Goal: Check status: Check status

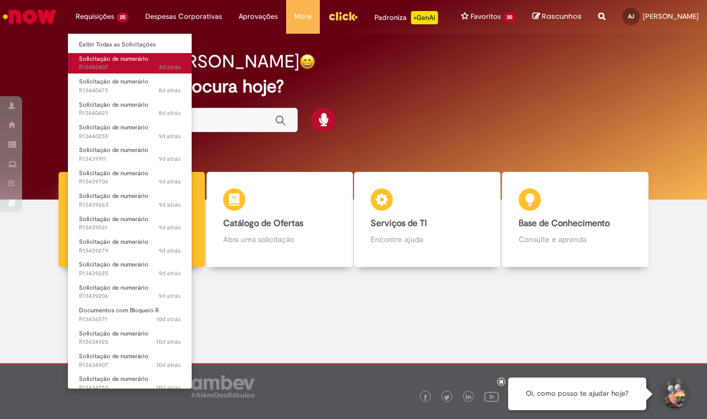
click at [109, 62] on span "Solicitação de numerário" at bounding box center [114, 59] width 70 height 8
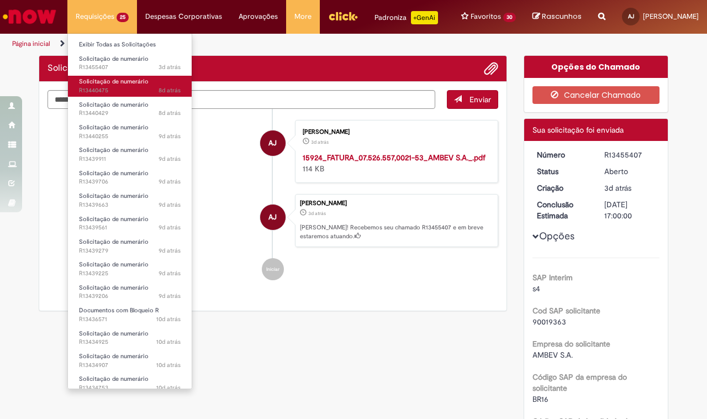
click at [112, 81] on span "Solicitação de numerário" at bounding box center [114, 81] width 70 height 8
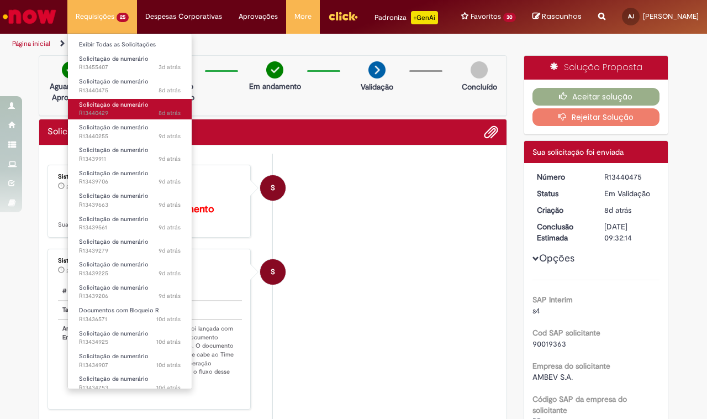
click at [114, 105] on span "Solicitação de numerário" at bounding box center [114, 104] width 70 height 8
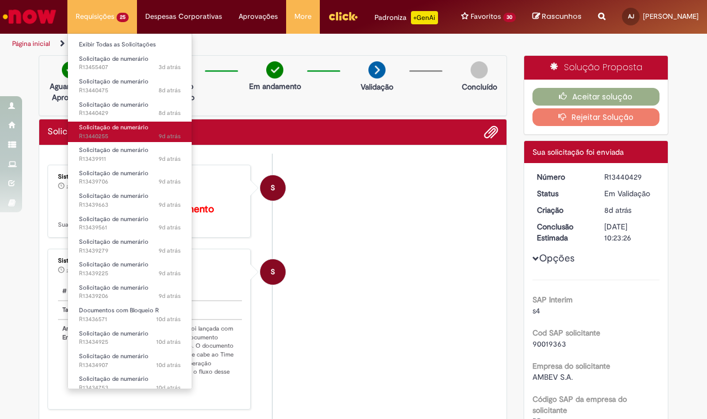
click at [113, 128] on span "Solicitação de numerário" at bounding box center [114, 127] width 70 height 8
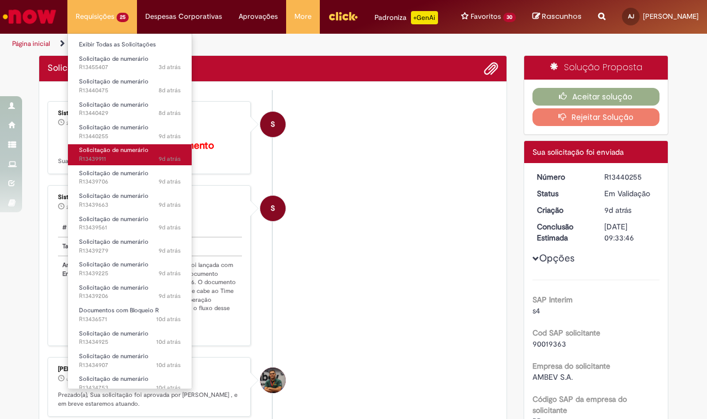
click at [118, 151] on span "Solicitação de numerário" at bounding box center [114, 150] width 70 height 8
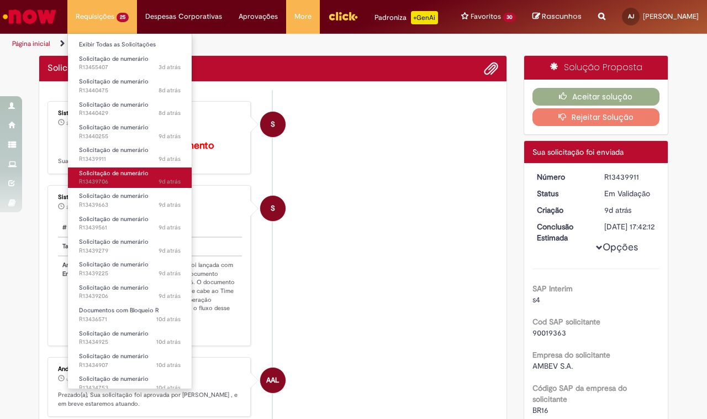
click at [112, 172] on span "Solicitação de numerário" at bounding box center [114, 173] width 70 height 8
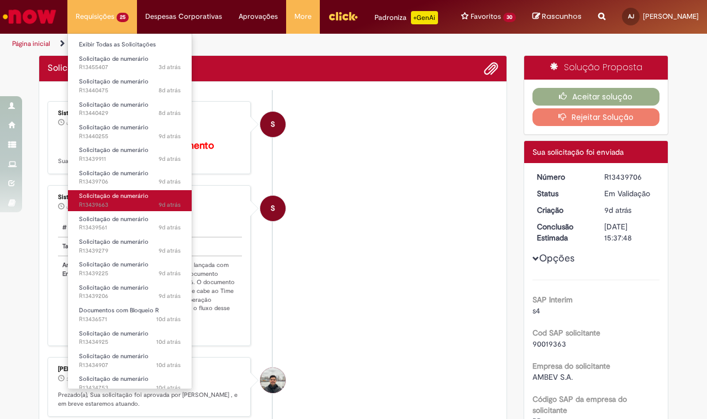
click at [109, 198] on span "Solicitação de numerário" at bounding box center [114, 196] width 70 height 8
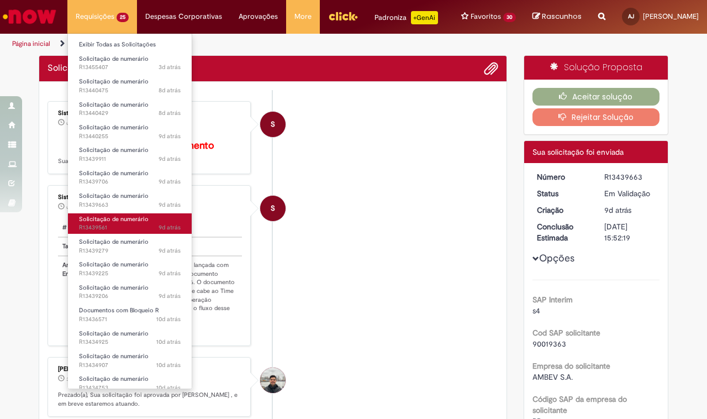
click at [108, 221] on span "Solicitação de numerário" at bounding box center [114, 219] width 70 height 8
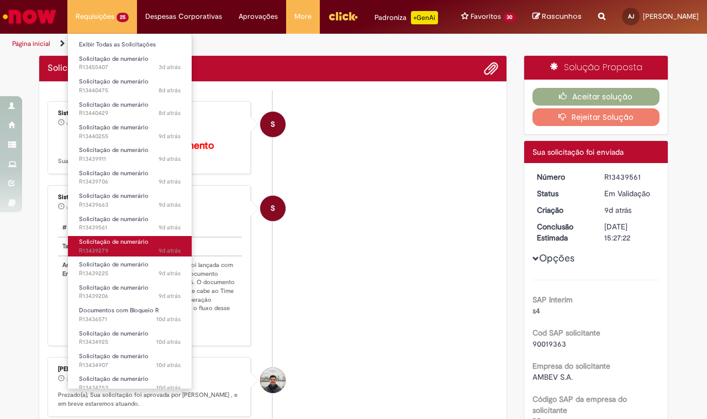
click at [117, 243] on span "Solicitação de numerário" at bounding box center [114, 241] width 70 height 8
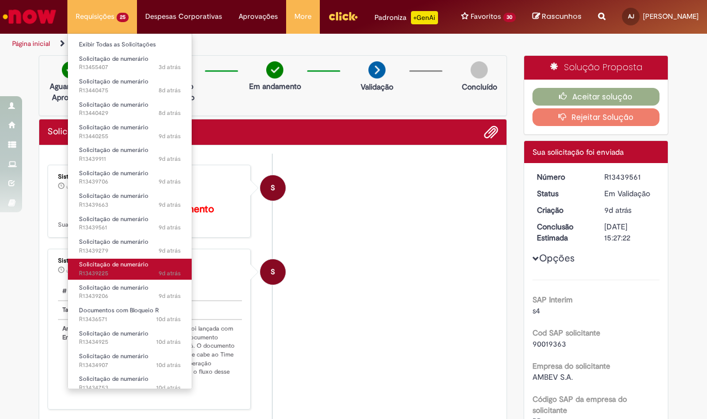
click at [129, 263] on span "Solicitação de numerário" at bounding box center [114, 264] width 70 height 8
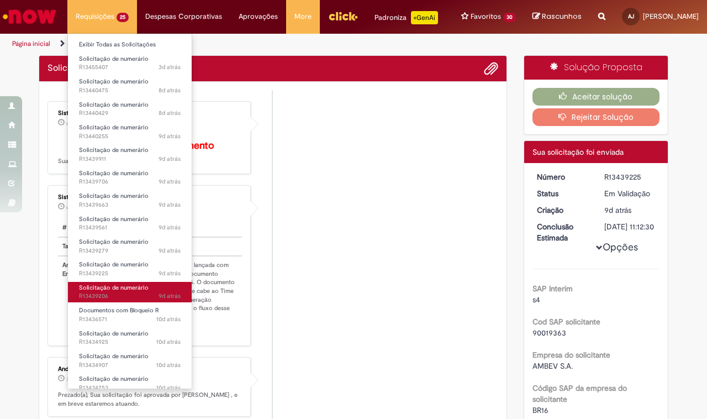
click at [121, 284] on span "Solicitação de numerário" at bounding box center [114, 287] width 70 height 8
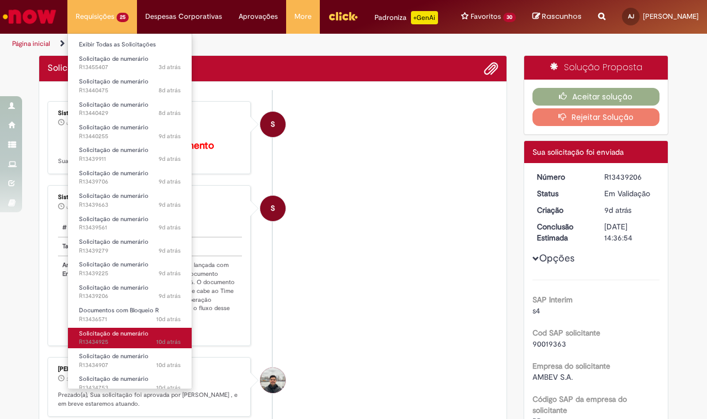
click at [122, 335] on span "Solicitação de numerário" at bounding box center [114, 333] width 70 height 8
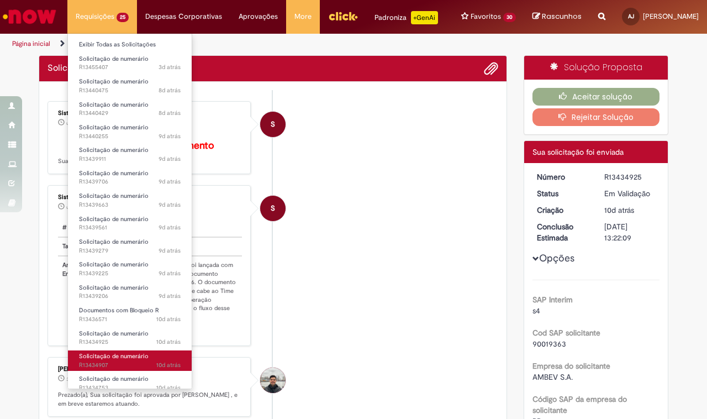
click at [125, 357] on span "Solicitação de numerário" at bounding box center [114, 356] width 70 height 8
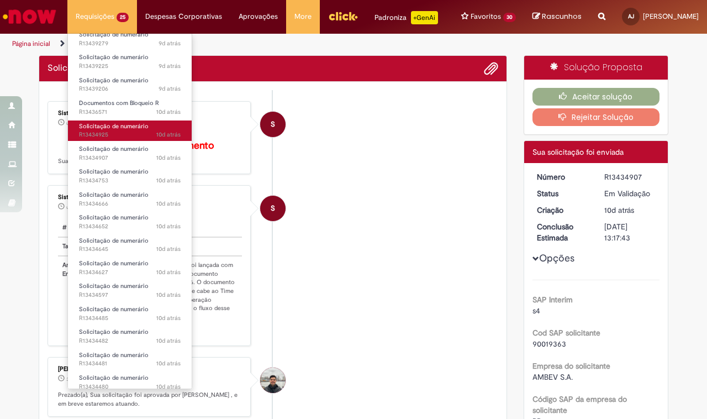
scroll to position [236, 0]
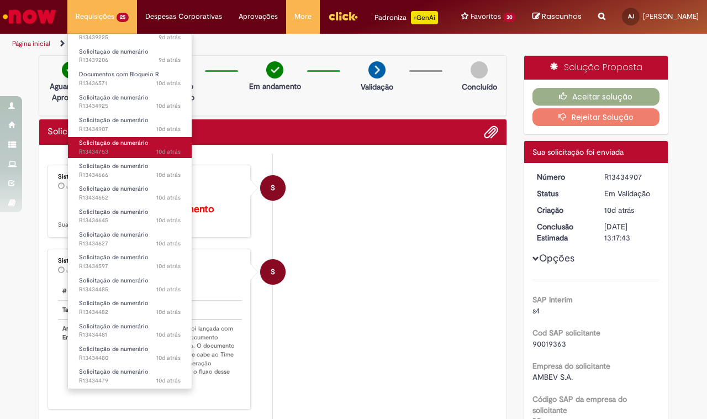
click at [121, 147] on span "10d atrás 10 dias atrás R13434753" at bounding box center [130, 151] width 102 height 9
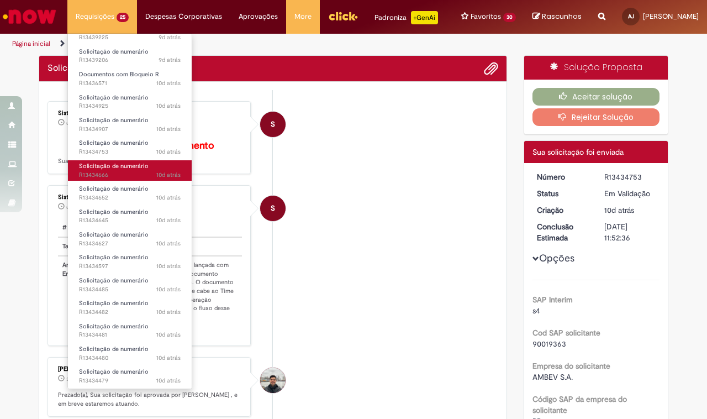
click at [127, 168] on span "Solicitação de numerário" at bounding box center [114, 166] width 70 height 8
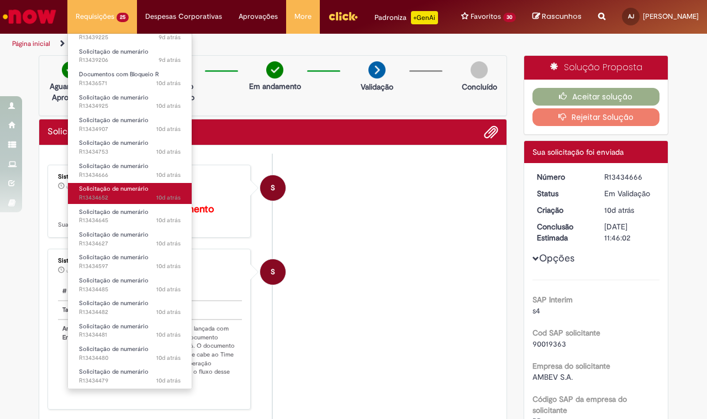
click at [117, 192] on link "Solicitação de numerário 10d atrás 10 dias atrás R13434652" at bounding box center [130, 193] width 124 height 20
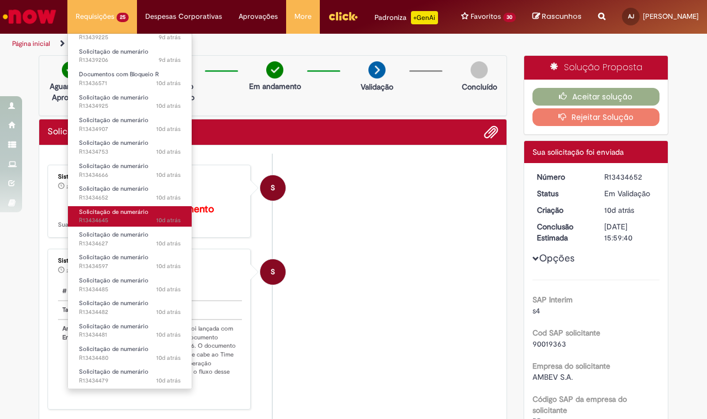
click at [115, 213] on span "Solicitação de numerário" at bounding box center [114, 212] width 70 height 8
